Goal: Navigation & Orientation: Find specific page/section

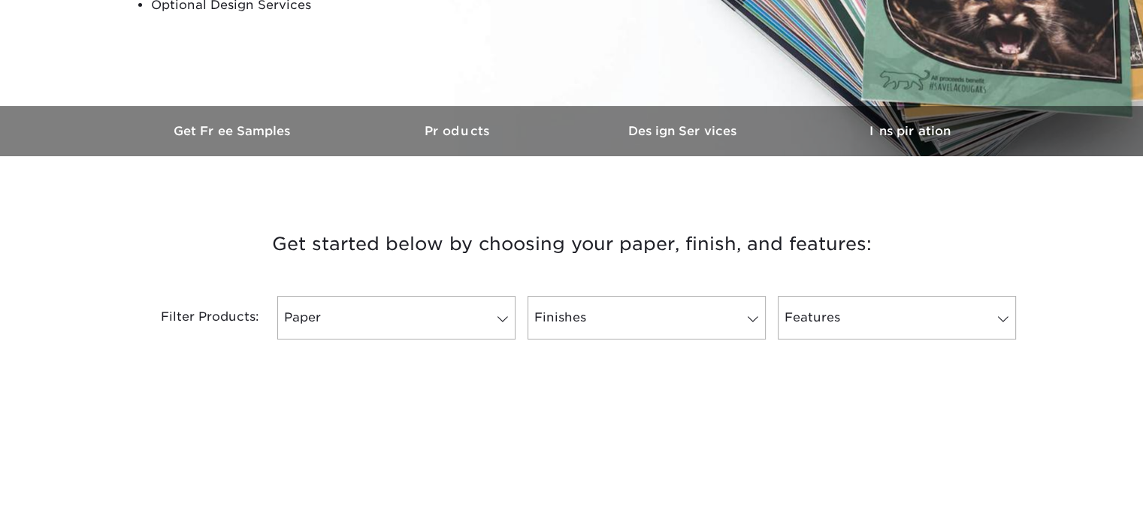
scroll to position [376, 0]
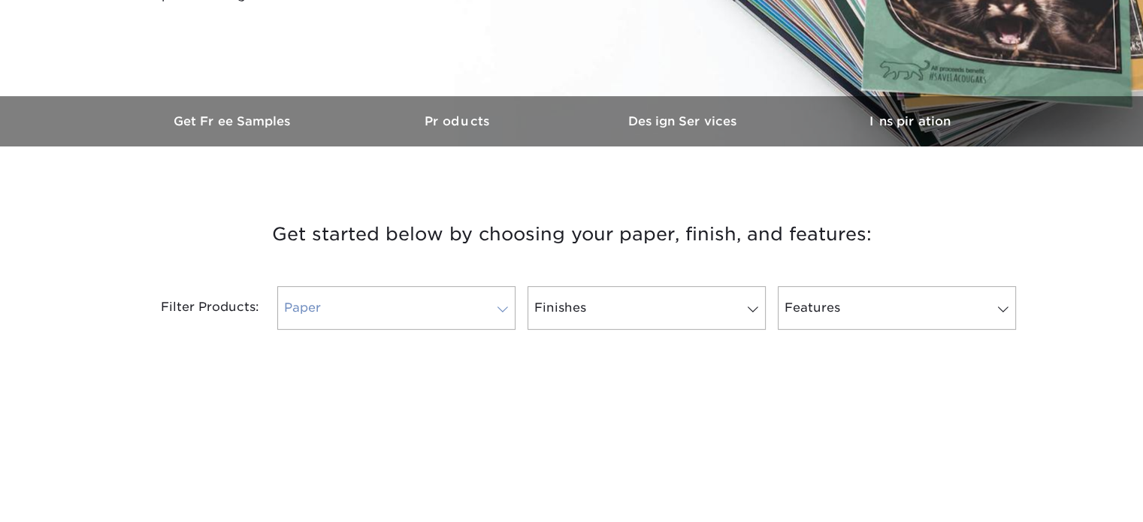
click at [373, 324] on link "Paper" at bounding box center [396, 308] width 238 height 44
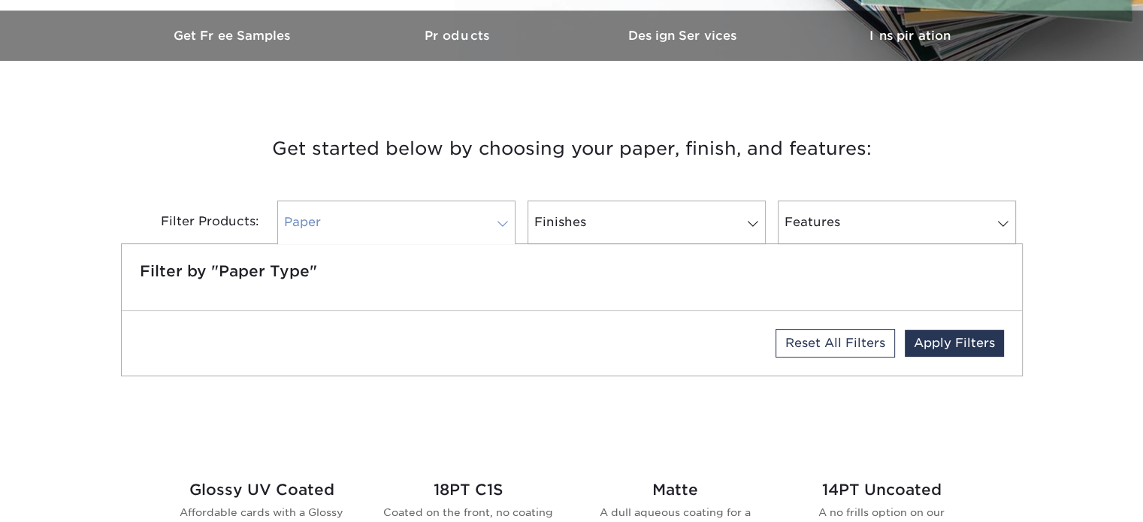
scroll to position [526, 0]
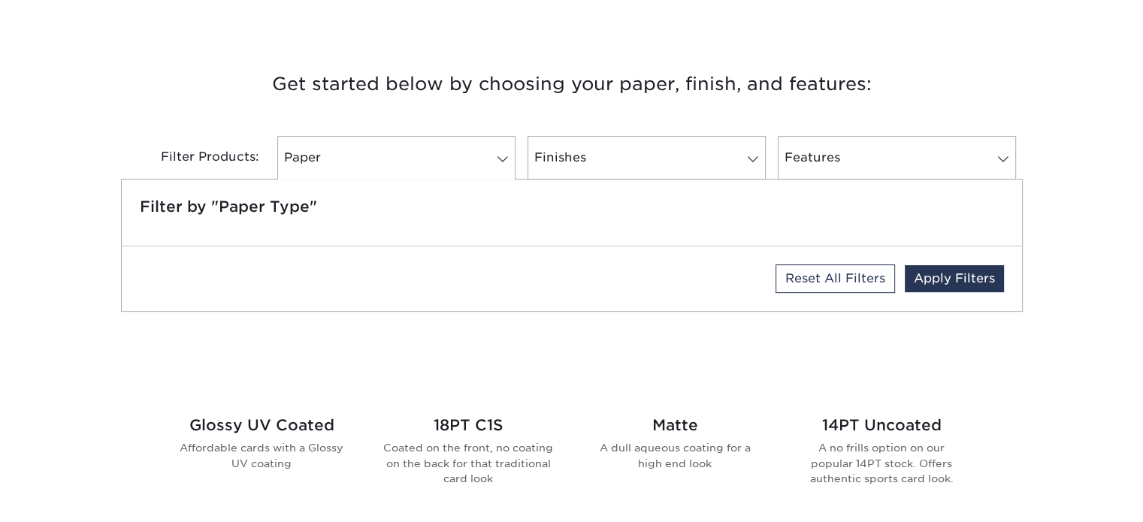
click at [359, 287] on div "Reset All Filters Apply Filters" at bounding box center [572, 278] width 900 height 65
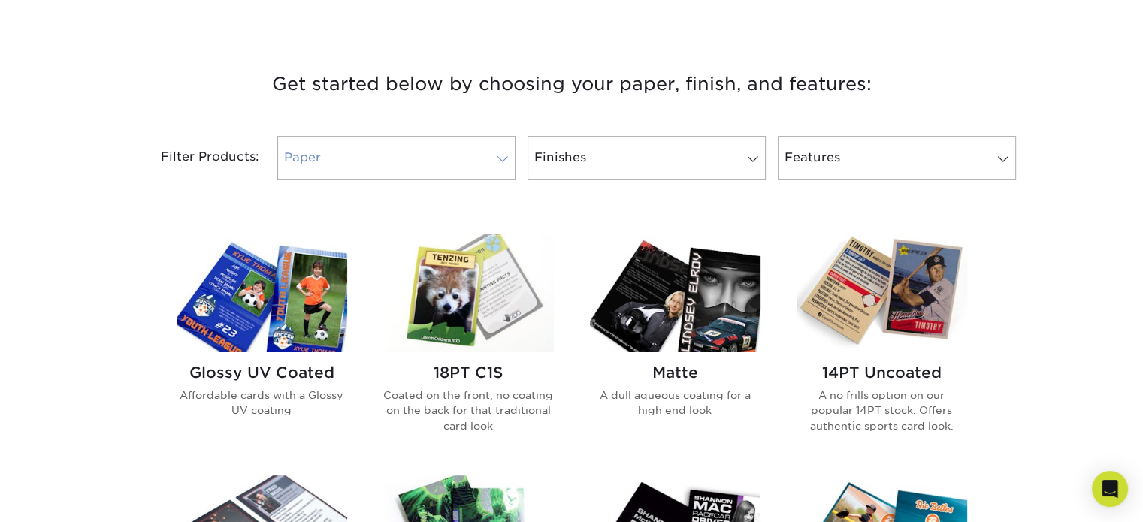
click at [325, 147] on link "Paper" at bounding box center [396, 158] width 238 height 44
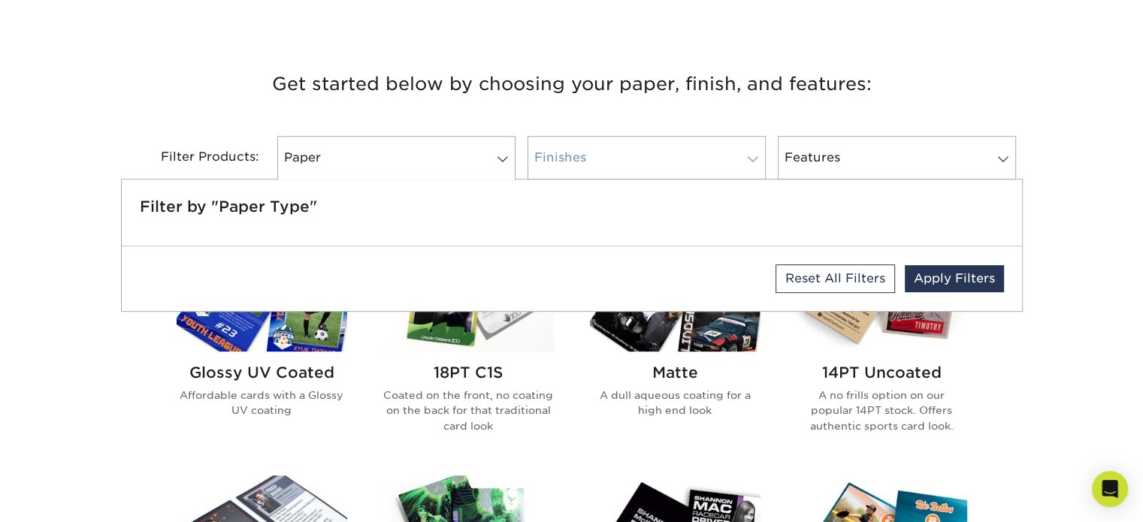
click at [621, 154] on link "Finishes" at bounding box center [647, 158] width 238 height 44
click at [827, 152] on link "Features" at bounding box center [897, 158] width 238 height 44
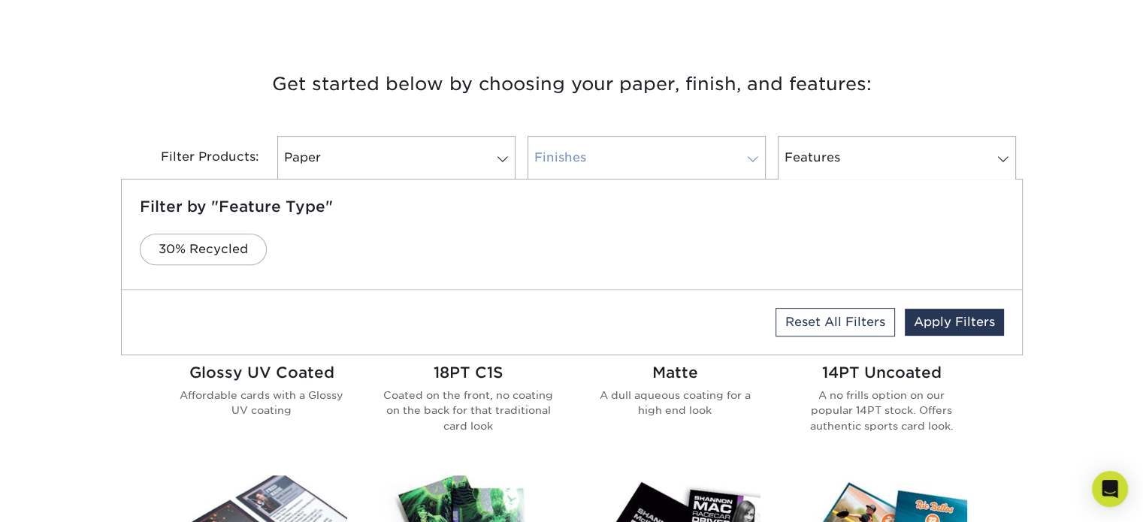
click at [654, 152] on link "Finishes" at bounding box center [647, 158] width 238 height 44
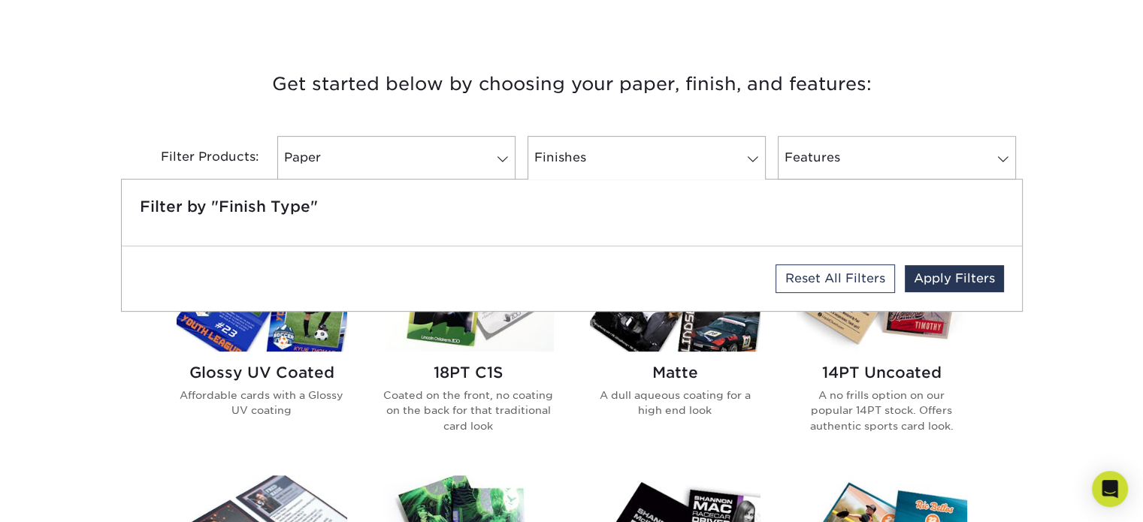
click at [649, 258] on div "Reset All Filters Apply Filters" at bounding box center [572, 278] width 900 height 65
click at [525, 228] on div "Filter by "Finish Type"" at bounding box center [572, 213] width 900 height 66
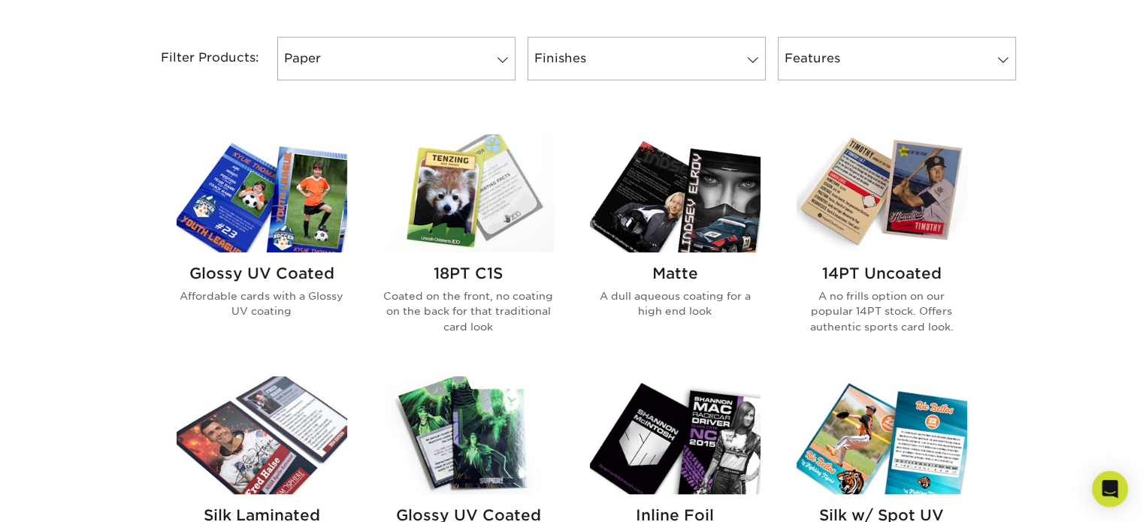
scroll to position [451, 0]
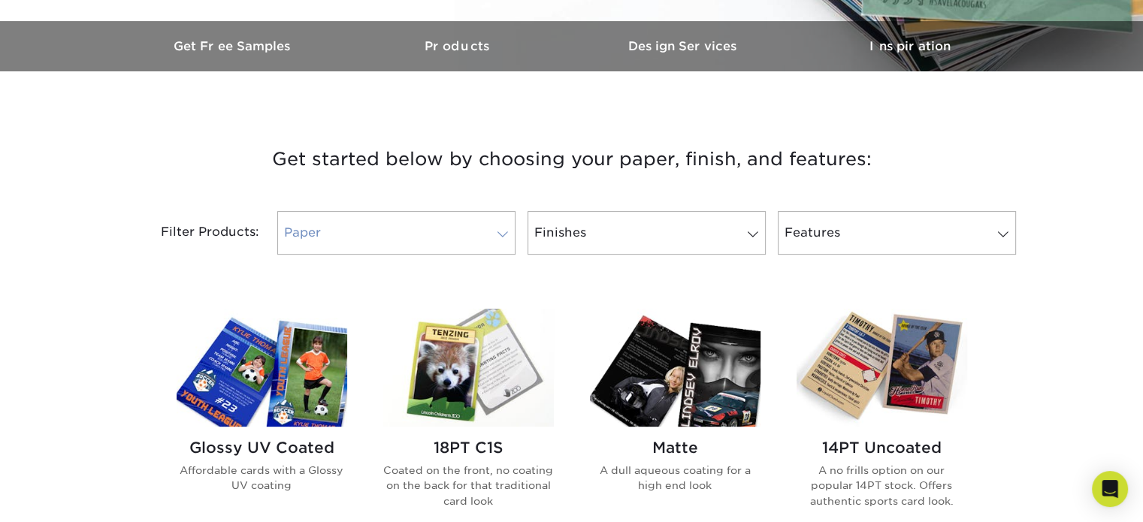
click at [381, 247] on link "Paper" at bounding box center [396, 233] width 238 height 44
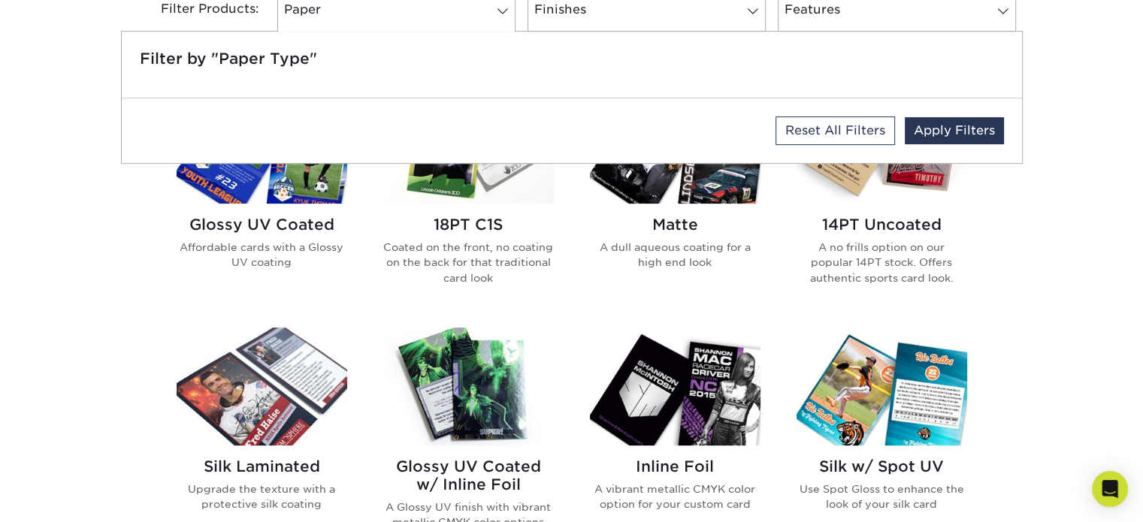
scroll to position [526, 0]
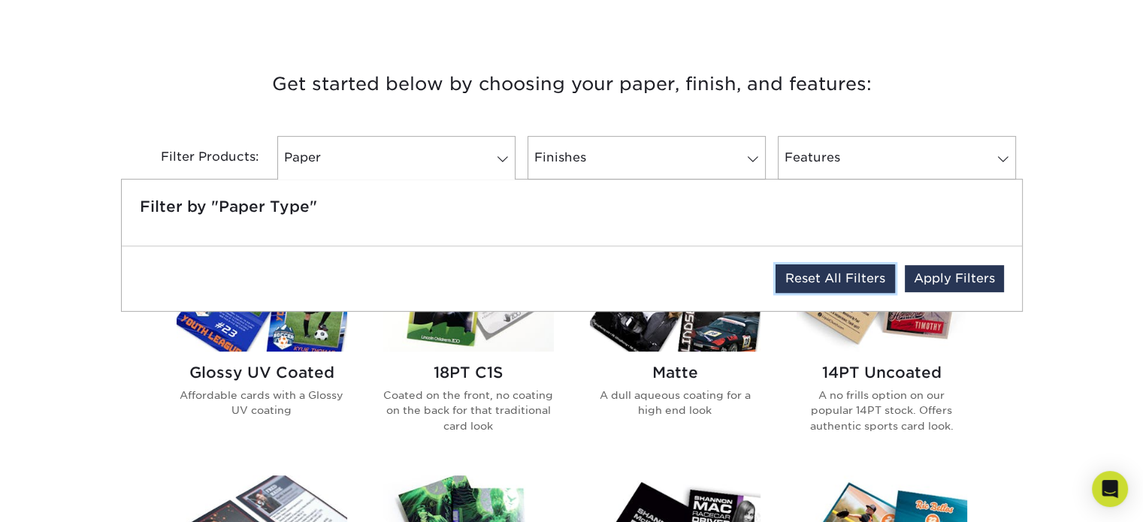
click at [842, 274] on link "Reset All Filters" at bounding box center [834, 279] width 119 height 29
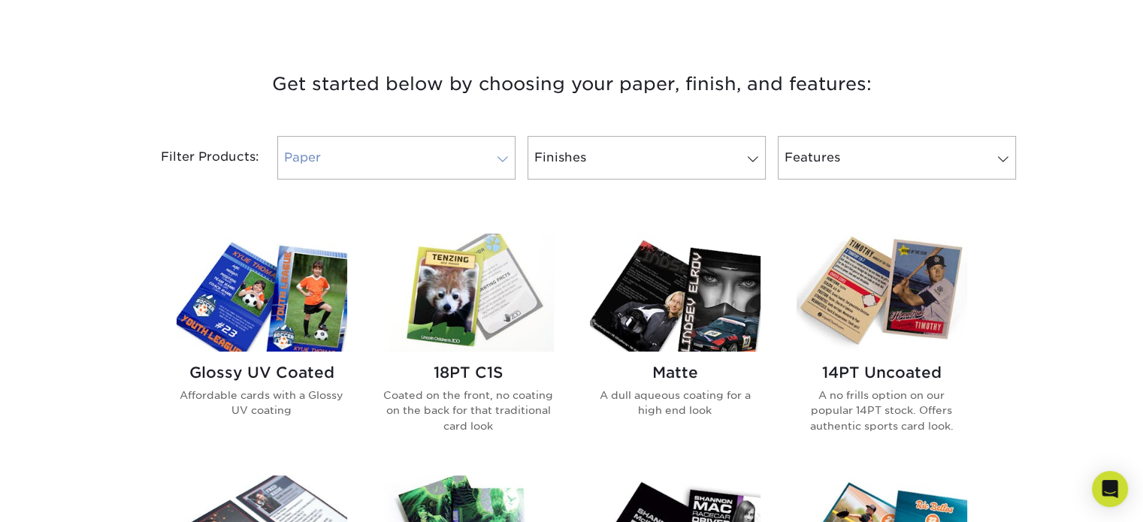
click at [389, 145] on link "Paper 0" at bounding box center [396, 158] width 238 height 44
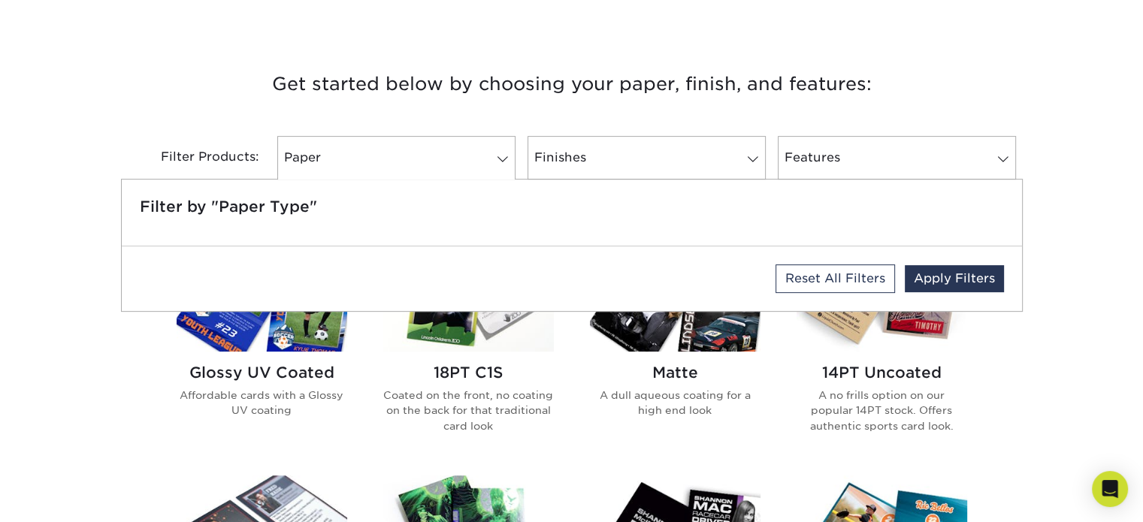
click at [449, 269] on div "Reset All Filters Apply Filters" at bounding box center [572, 278] width 900 height 65
click at [440, 205] on h5 "Filter by "Paper Type"" at bounding box center [572, 207] width 864 height 18
click at [613, 161] on link "Finishes 0" at bounding box center [647, 158] width 238 height 44
click at [809, 161] on link "Features 0" at bounding box center [897, 158] width 238 height 44
